Goal: Find specific page/section: Find specific page/section

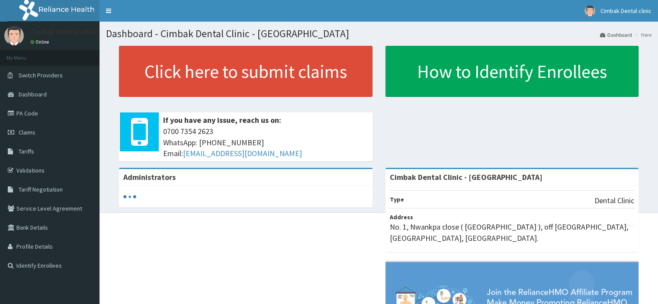
click at [38, 114] on link "PA Code" at bounding box center [49, 113] width 99 height 19
click at [29, 111] on link "PA Code" at bounding box center [49, 113] width 99 height 19
